Goal: Task Accomplishment & Management: Manage account settings

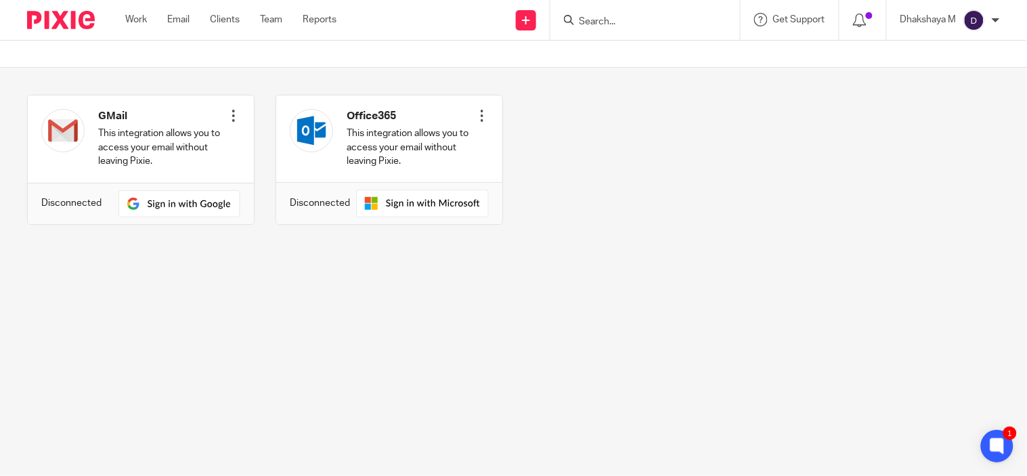
click at [596, 18] on input "Search" at bounding box center [639, 22] width 122 height 12
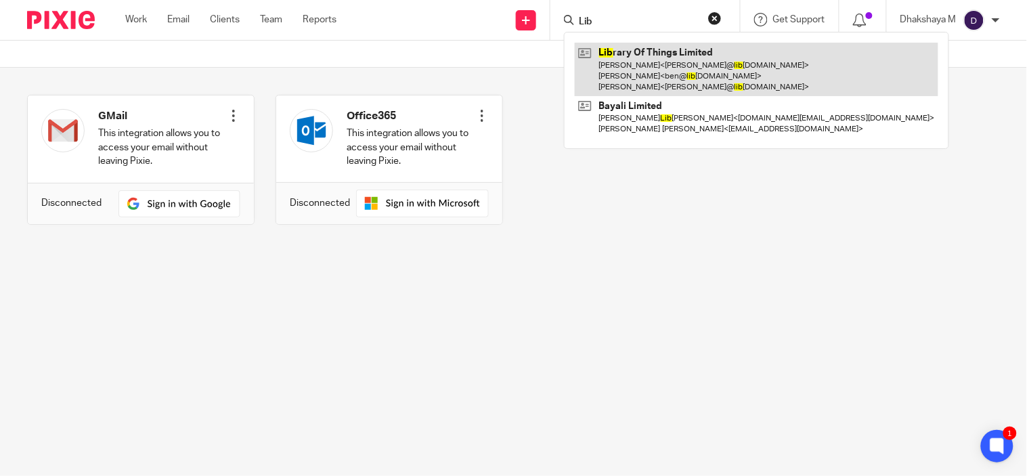
type input "Lib"
click at [624, 65] on link at bounding box center [757, 69] width 364 height 53
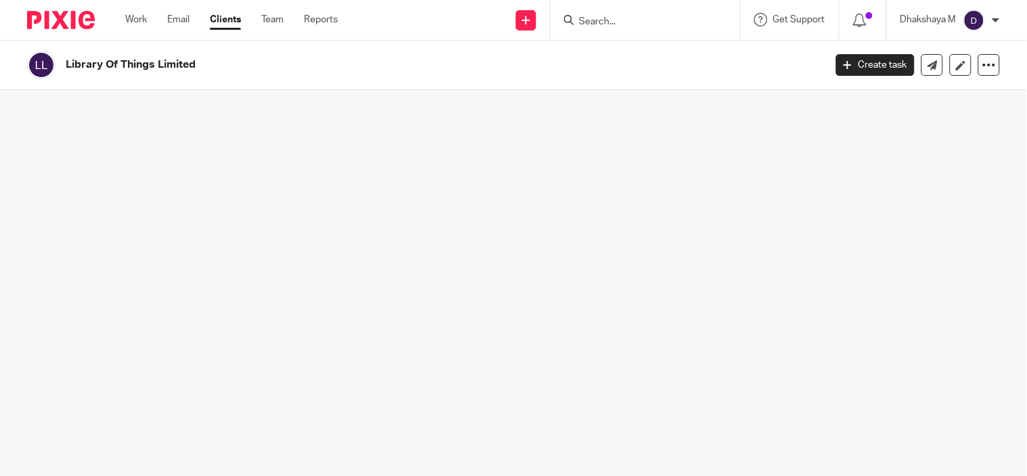
click at [123, 69] on h2 "Library Of Things Limited" at bounding box center [366, 65] width 600 height 14
copy h2 "Library Of Things Limited"
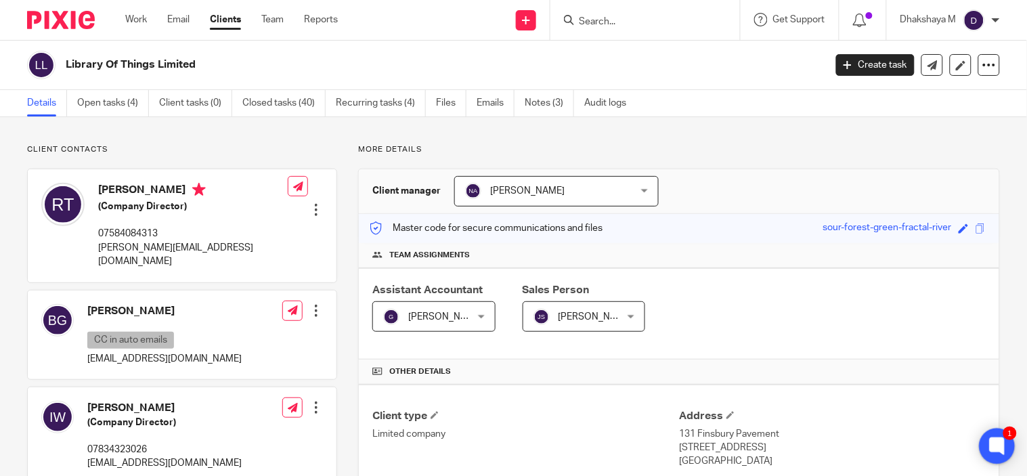
click at [1007, 450] on icon at bounding box center [997, 446] width 22 height 22
click at [977, 15] on img at bounding box center [974, 20] width 22 height 22
click at [972, 68] on li "Email integration" at bounding box center [948, 74] width 89 height 20
click at [936, 68] on li "Email integration" at bounding box center [948, 74] width 89 height 20
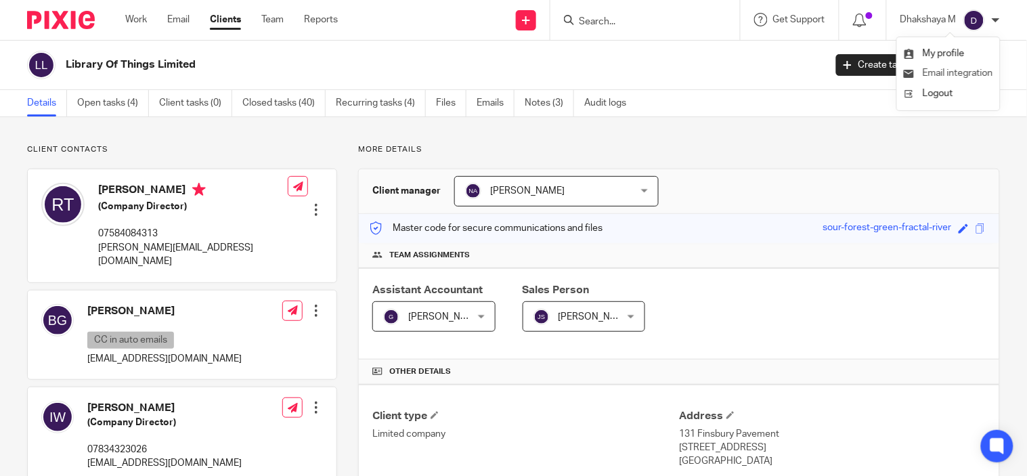
click at [936, 68] on li "Email integration" at bounding box center [948, 74] width 89 height 20
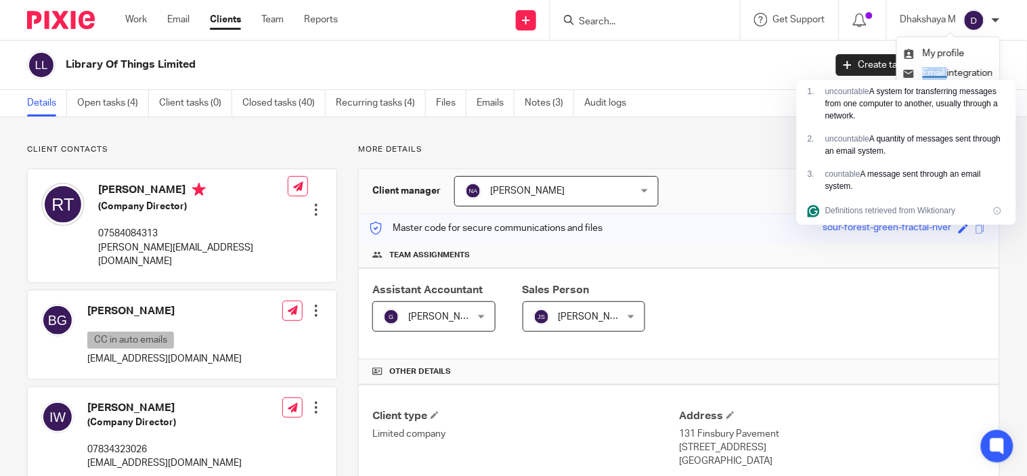
click at [997, 22] on div at bounding box center [996, 20] width 8 height 8
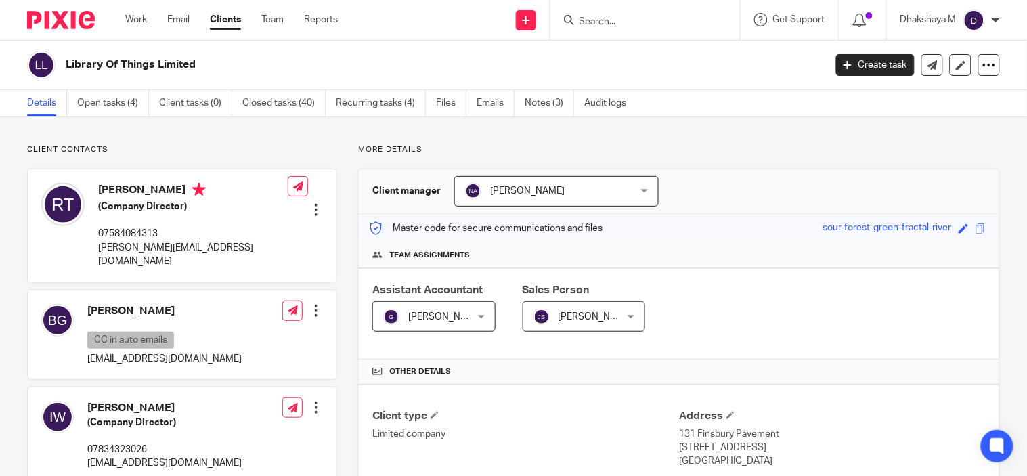
click at [997, 22] on div at bounding box center [996, 20] width 8 height 8
click at [968, 68] on span "Email integration" at bounding box center [958, 72] width 70 height 9
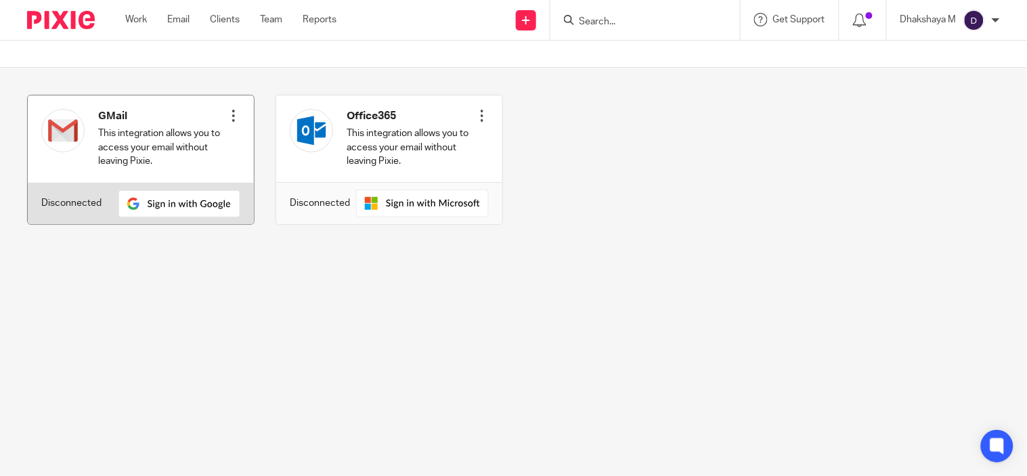
click at [91, 194] on div "Disconnected" at bounding box center [141, 203] width 226 height 41
click at [227, 142] on div "Connect" at bounding box center [234, 138] width 14 height 73
click at [232, 110] on div at bounding box center [234, 116] width 14 height 14
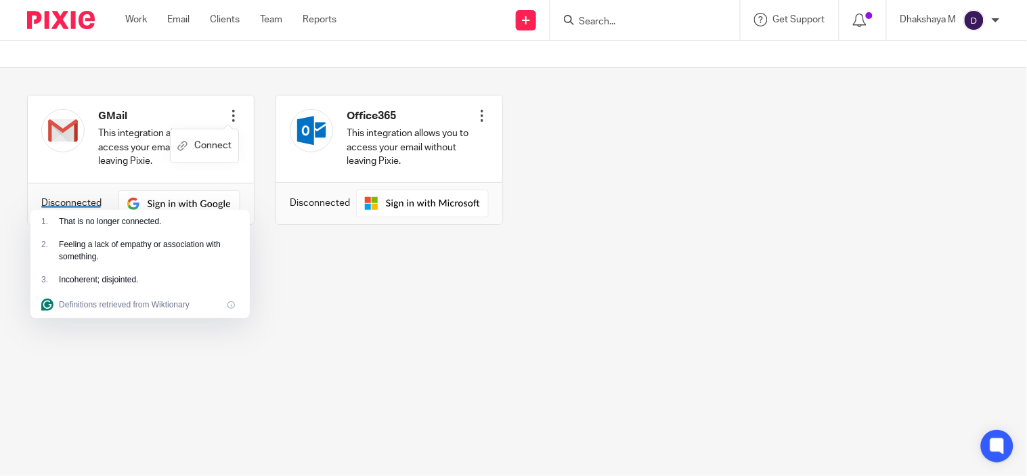
click at [607, 276] on main "GMail This integration allows you to access your email without leaving Pixie. C…" at bounding box center [513, 238] width 1027 height 476
